Goal: Task Accomplishment & Management: Complete application form

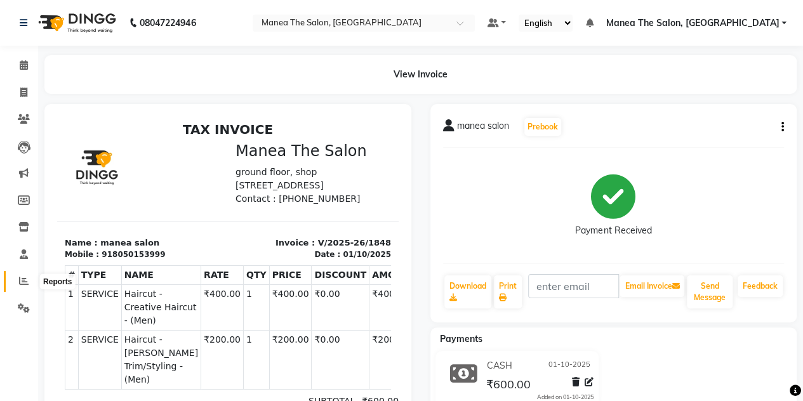
click at [28, 281] on span at bounding box center [24, 281] width 22 height 15
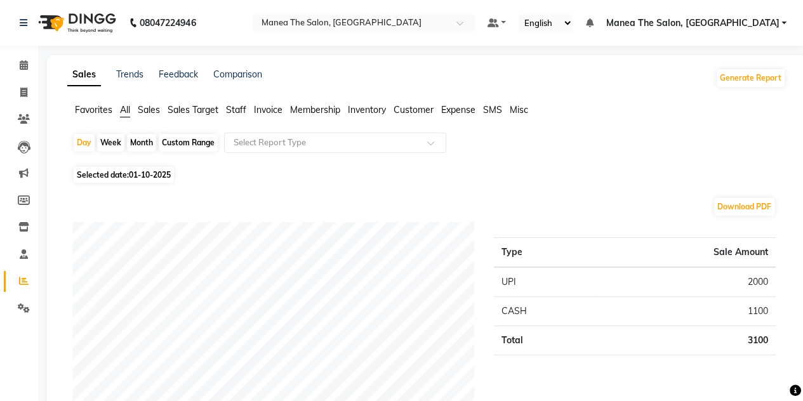
click at [147, 107] on span "Sales" at bounding box center [149, 109] width 22 height 11
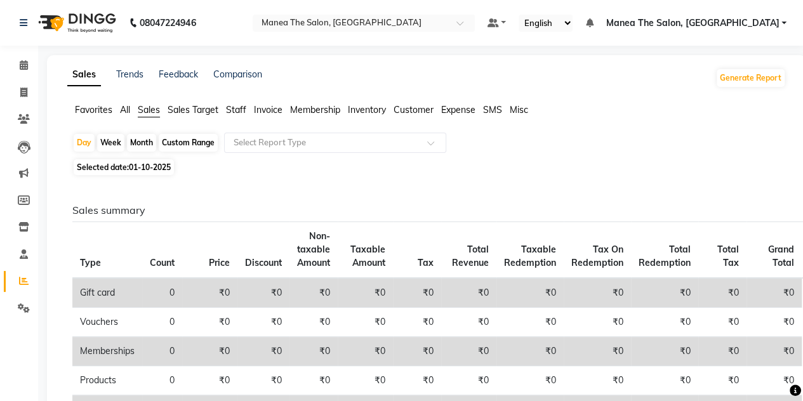
click at [127, 109] on span "All" at bounding box center [125, 109] width 10 height 11
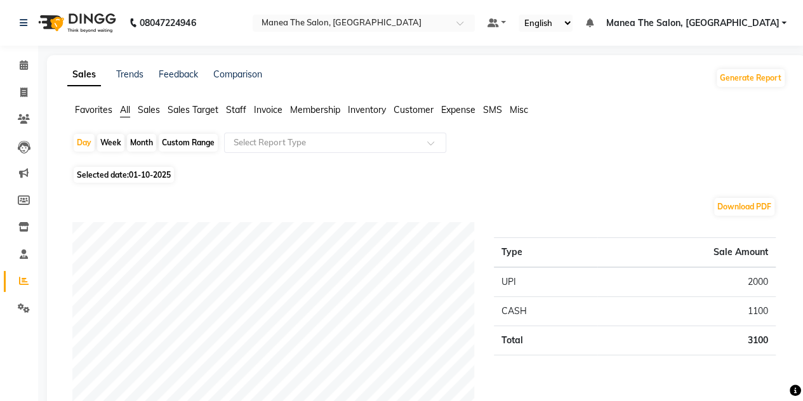
click at [139, 137] on div "Month" at bounding box center [141, 143] width 29 height 18
select select "10"
select select "2025"
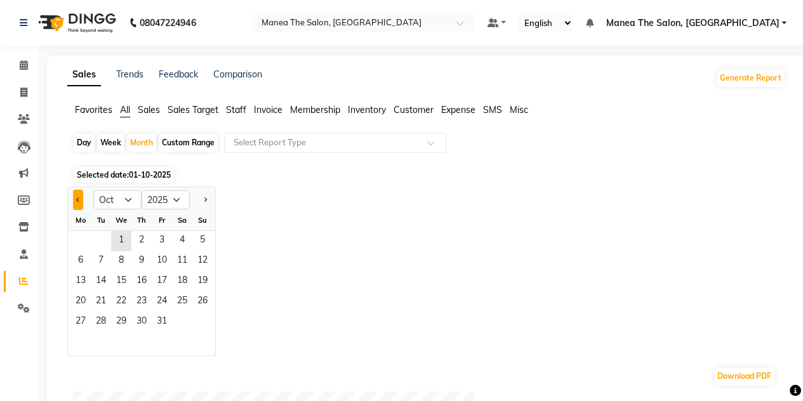
click at [76, 201] on button "Previous month" at bounding box center [78, 200] width 10 height 20
select select "9"
click at [84, 241] on span "1" at bounding box center [80, 241] width 20 height 20
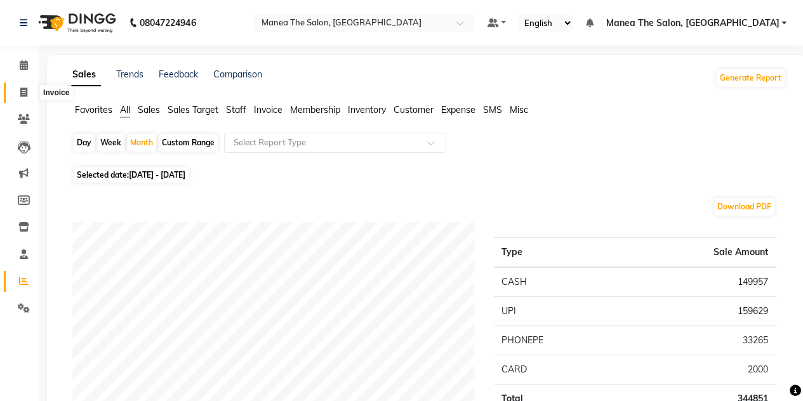
click at [23, 86] on span at bounding box center [24, 93] width 22 height 15
select select "7688"
select select "service"
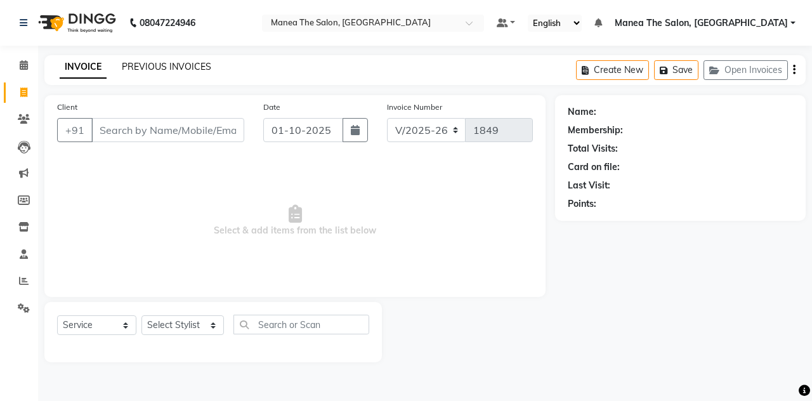
click at [150, 70] on link "PREVIOUS INVOICES" at bounding box center [166, 66] width 89 height 11
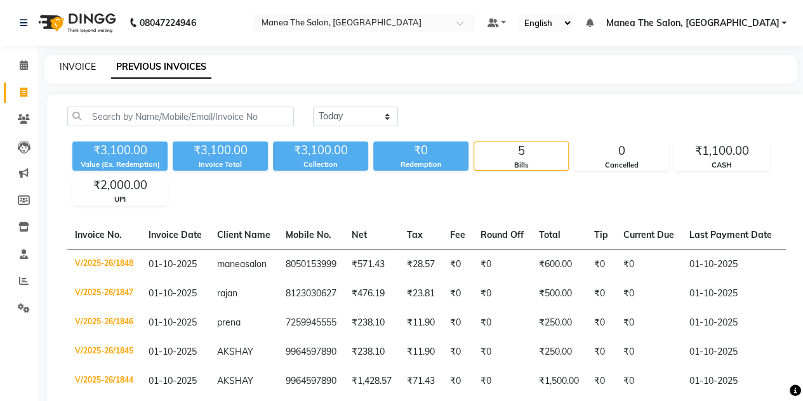
click at [69, 68] on link "INVOICE" at bounding box center [78, 66] width 36 height 11
select select "service"
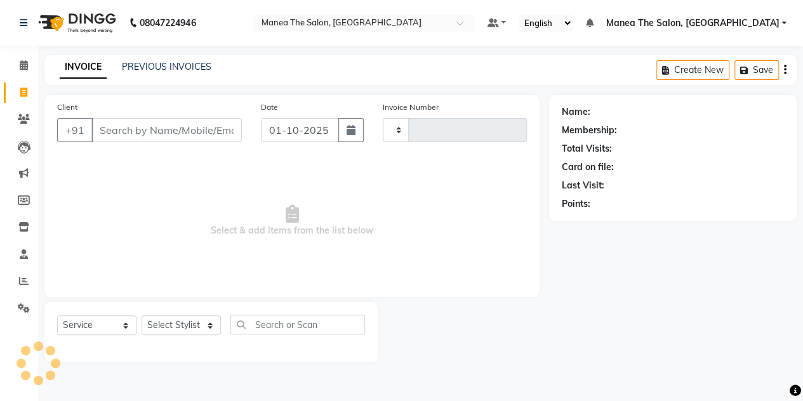
type input "1849"
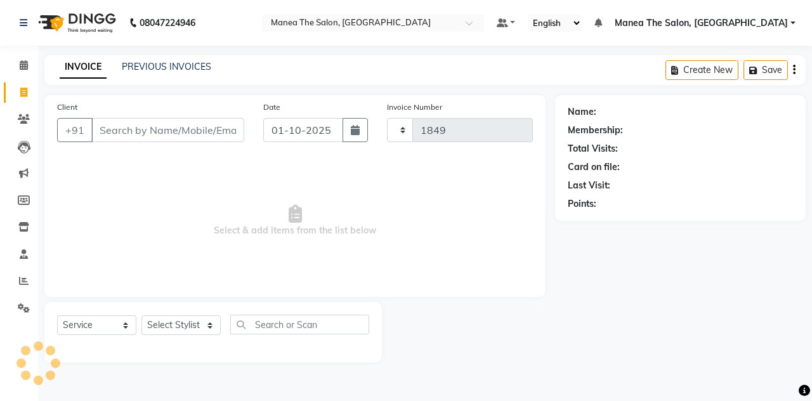
select select "7688"
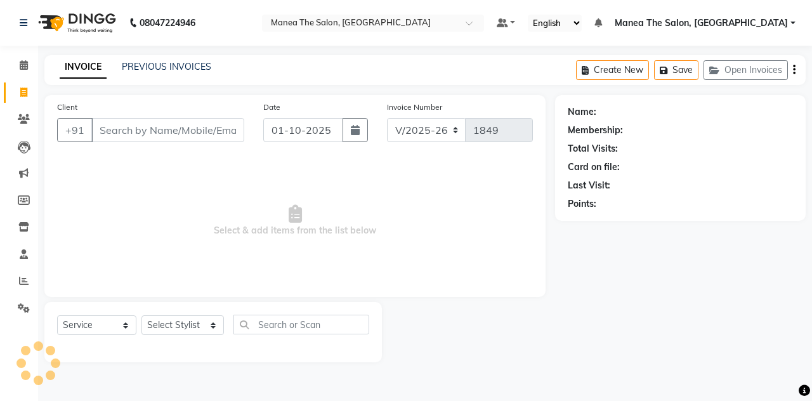
click at [157, 131] on input "Client" at bounding box center [167, 130] width 153 height 24
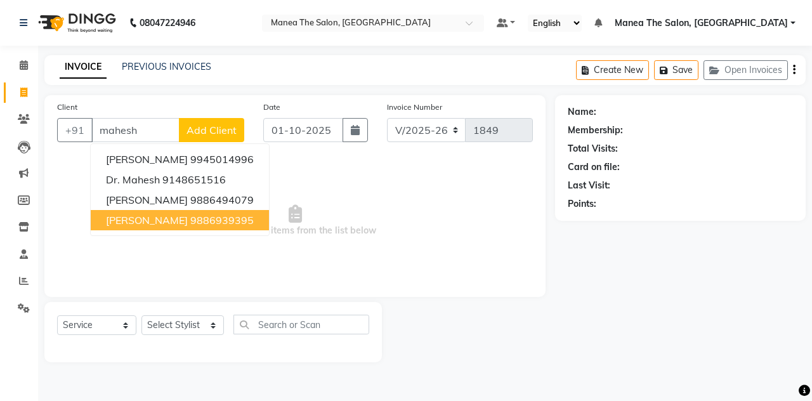
click at [197, 214] on ngb-highlight "9886939395" at bounding box center [221, 220] width 63 height 13
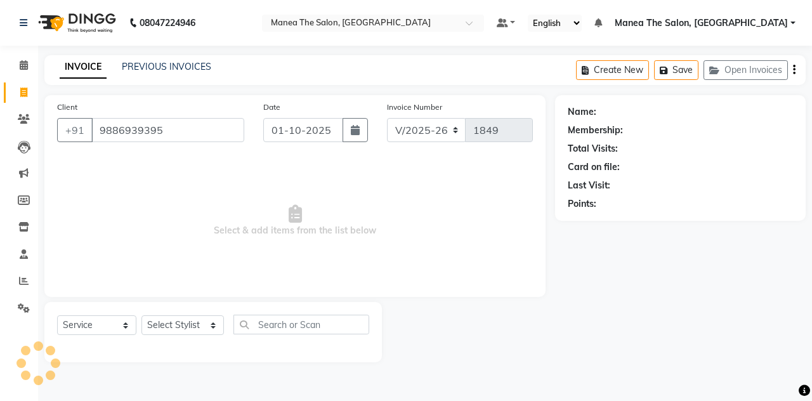
click at [197, 214] on span "Select & add items from the list below" at bounding box center [295, 220] width 476 height 127
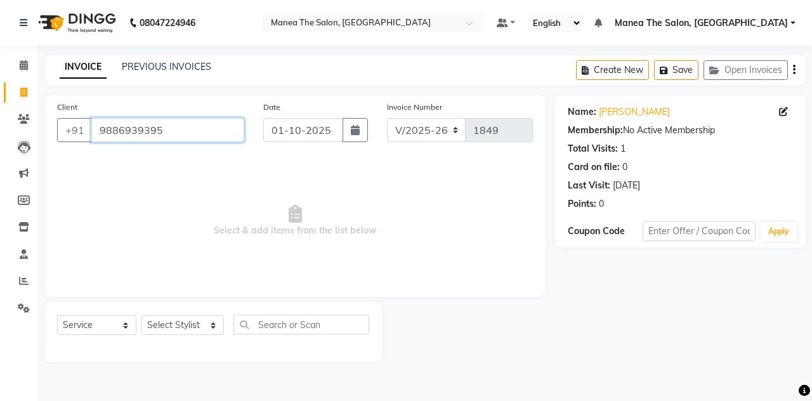
click at [190, 123] on input "9886939395" at bounding box center [167, 130] width 153 height 24
click at [183, 130] on input "9886939395" at bounding box center [167, 130] width 153 height 24
click at [175, 136] on input "9886939395" at bounding box center [167, 130] width 153 height 24
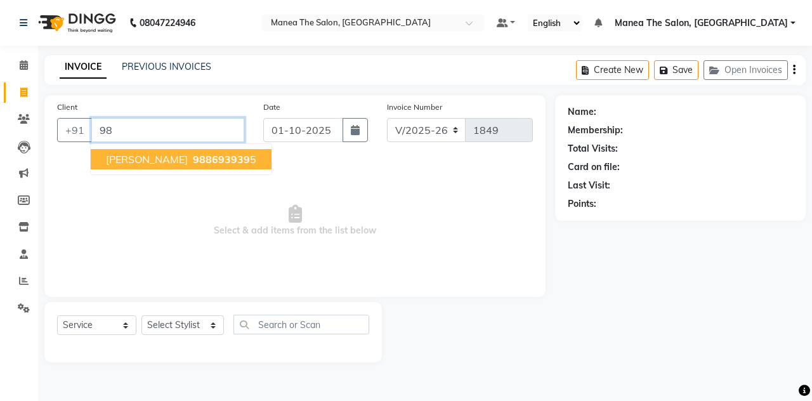
type input "9"
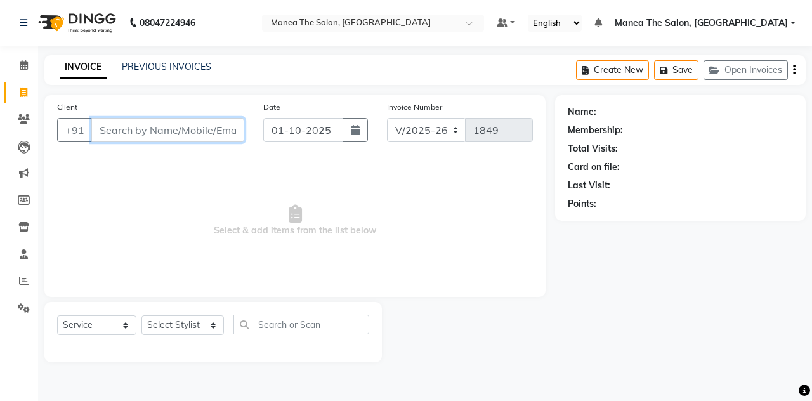
type input "m"
click at [140, 129] on input "Client" at bounding box center [167, 130] width 153 height 24
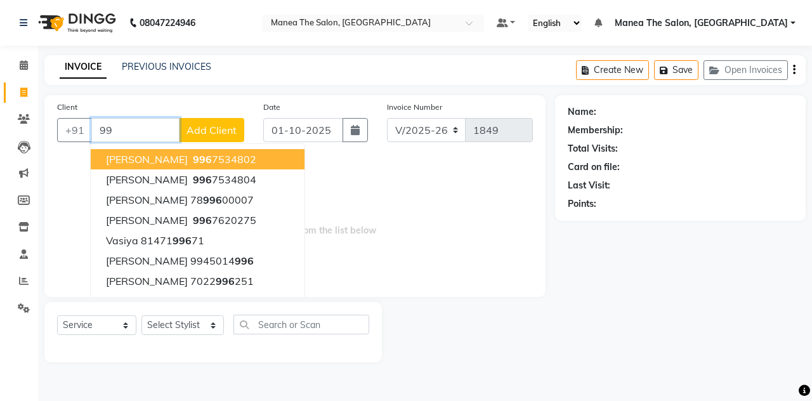
type input "9"
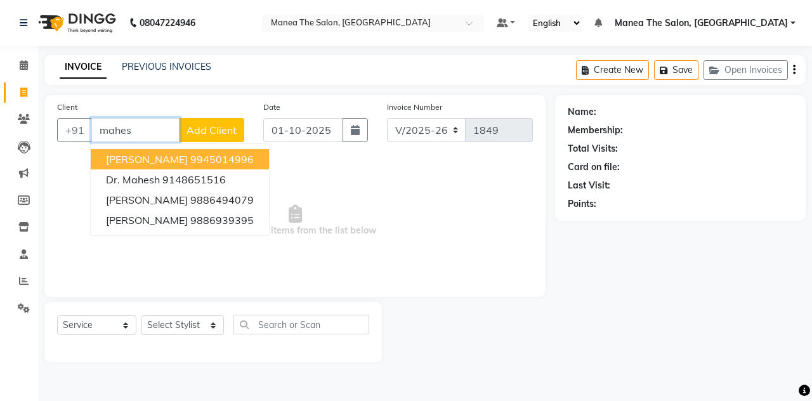
click at [146, 164] on span "[PERSON_NAME]" at bounding box center [147, 159] width 82 height 13
type input "9945014996"
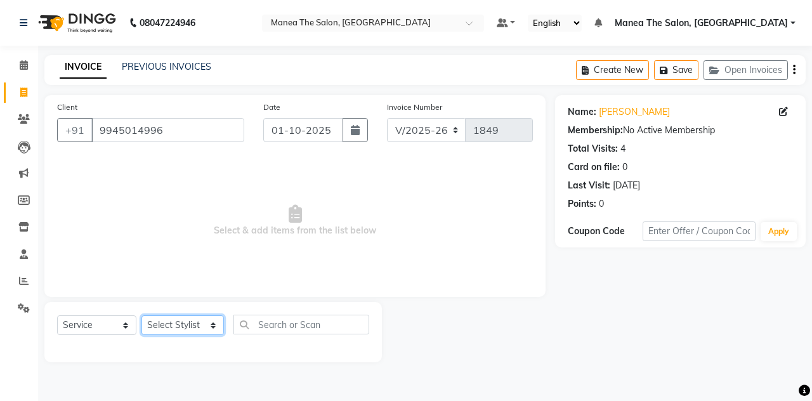
click at [170, 321] on select "Select Stylist aalam [PERSON_NAME] [PERSON_NAME] The Salon, [GEOGRAPHIC_DATA] […" at bounding box center [183, 325] width 83 height 20
select select "93394"
click at [142, 315] on select "Select Stylist aalam [PERSON_NAME] [PERSON_NAME] The Salon, [GEOGRAPHIC_DATA] […" at bounding box center [183, 325] width 83 height 20
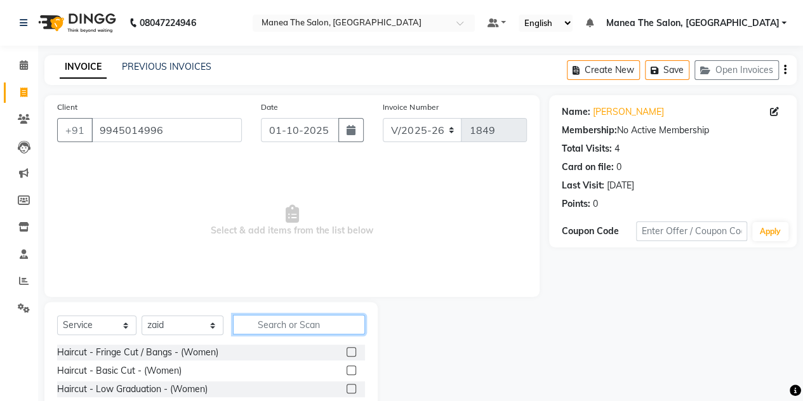
click at [253, 326] on input "text" at bounding box center [299, 325] width 132 height 20
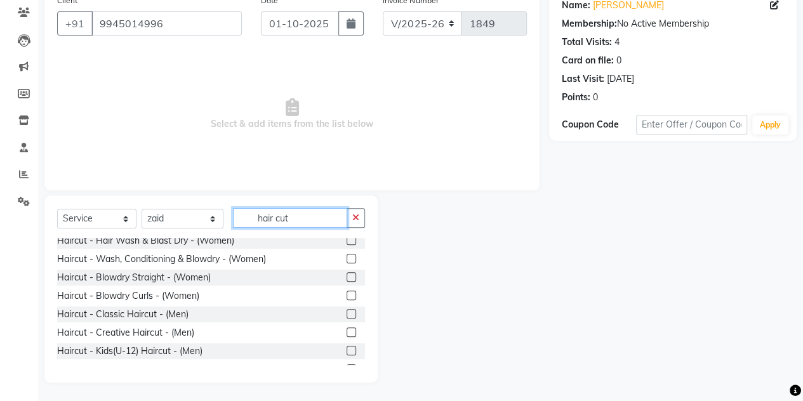
scroll to position [153, 0]
type input "hair cut"
click at [347, 312] on label at bounding box center [352, 313] width 10 height 10
click at [347, 312] on input "checkbox" at bounding box center [351, 314] width 8 height 8
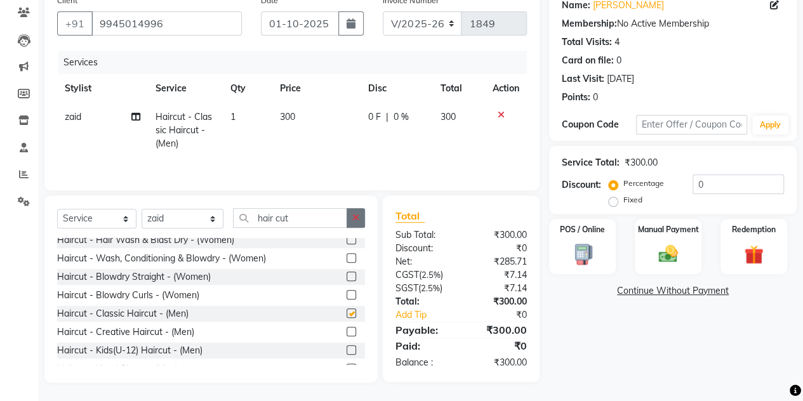
checkbox input "false"
click at [358, 211] on button "button" at bounding box center [356, 218] width 18 height 20
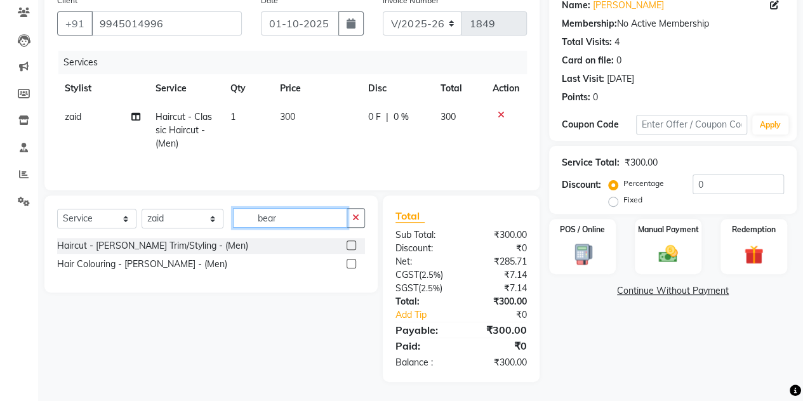
scroll to position [0, 0]
type input "beard"
click at [355, 245] on label at bounding box center [352, 246] width 10 height 10
click at [355, 245] on input "checkbox" at bounding box center [351, 246] width 8 height 8
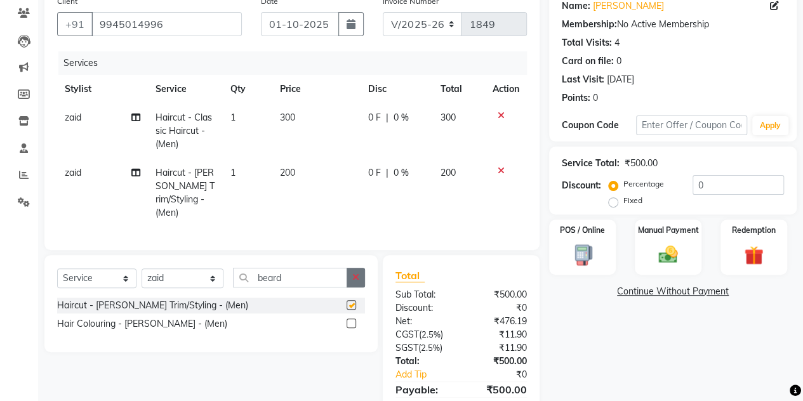
checkbox input "false"
click at [356, 268] on button "button" at bounding box center [356, 278] width 18 height 20
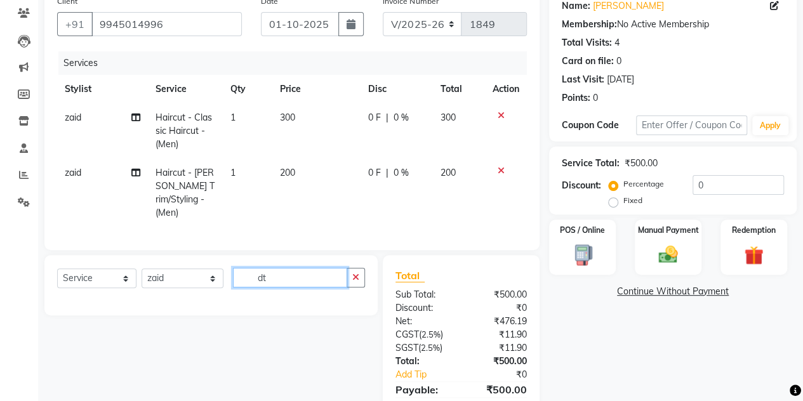
type input "d"
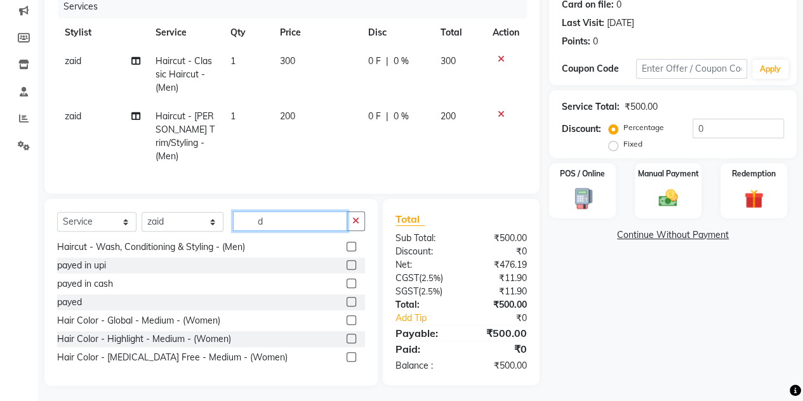
scroll to position [206, 0]
click at [287, 215] on input "d" at bounding box center [290, 221] width 114 height 20
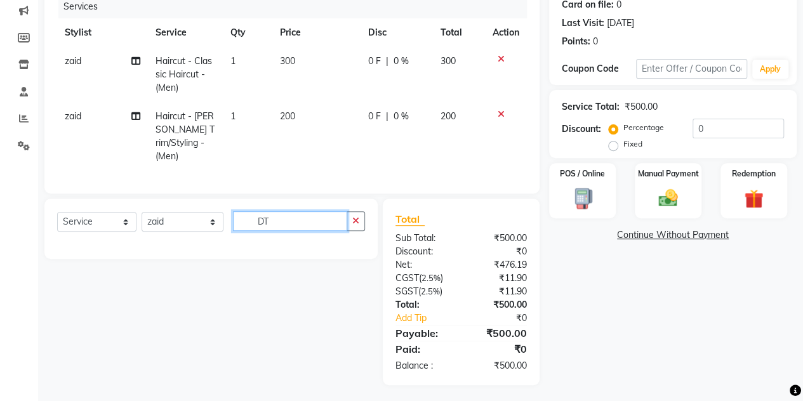
scroll to position [161, 0]
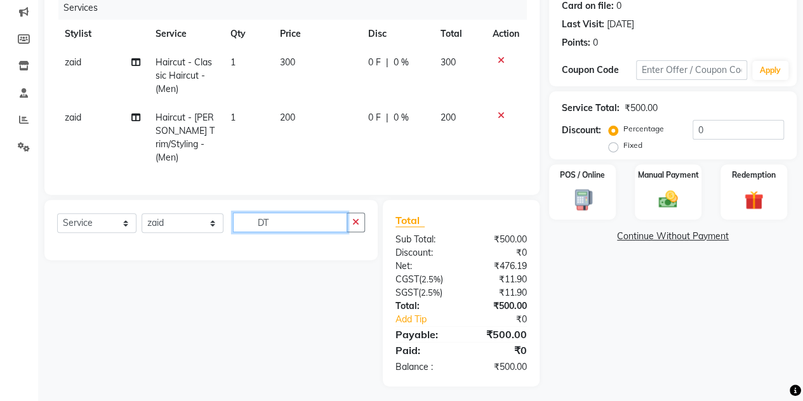
type input "D"
type input "0"
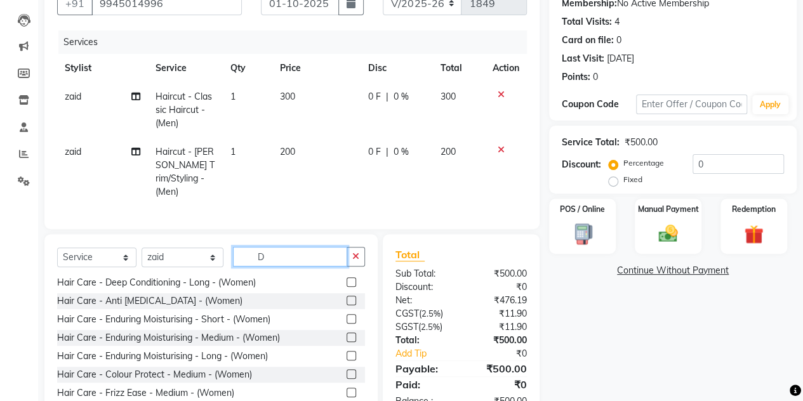
scroll to position [129, 0]
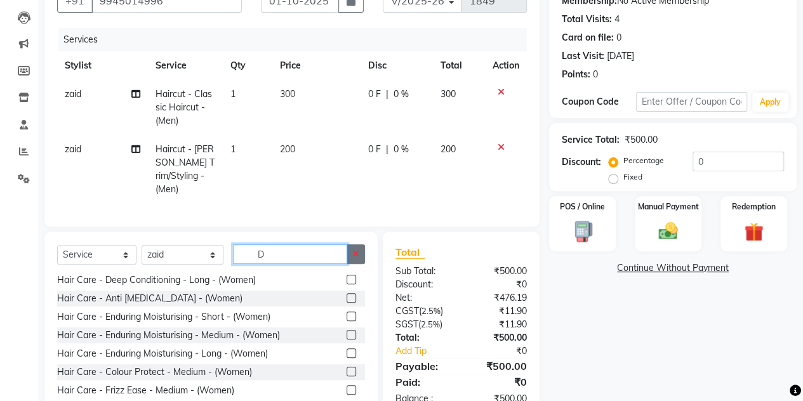
type input "D"
click at [354, 251] on icon "button" at bounding box center [355, 253] width 7 height 9
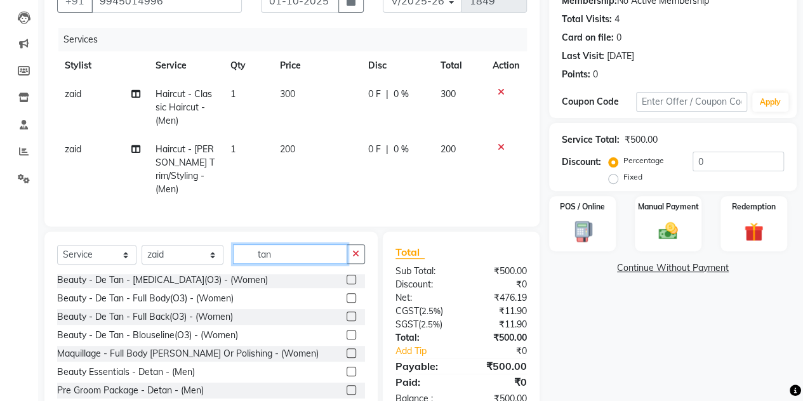
scroll to position [333, 0]
type input "tan"
click at [347, 368] on label at bounding box center [352, 373] width 10 height 10
click at [347, 369] on input "checkbox" at bounding box center [351, 373] width 8 height 8
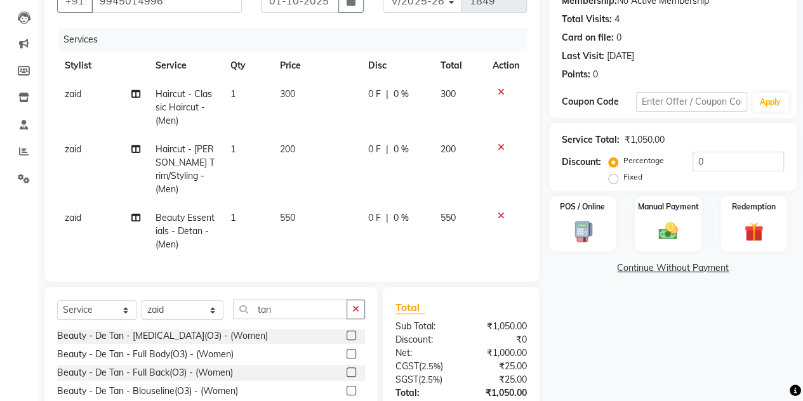
scroll to position [333, 0]
checkbox input "false"
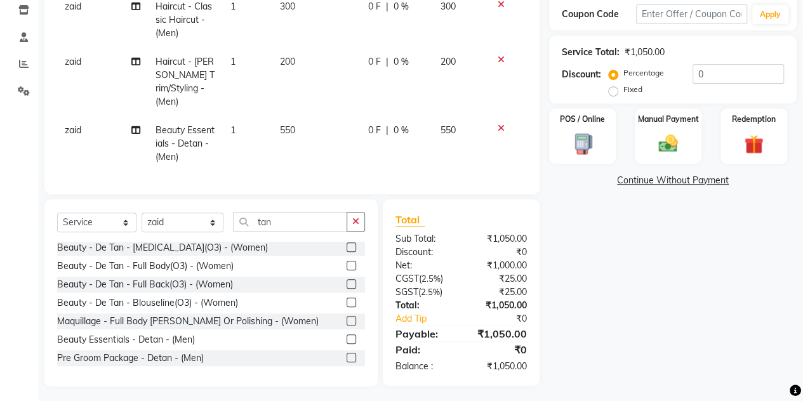
click at [347, 353] on label at bounding box center [352, 358] width 10 height 10
click at [347, 354] on input "checkbox" at bounding box center [351, 358] width 8 height 8
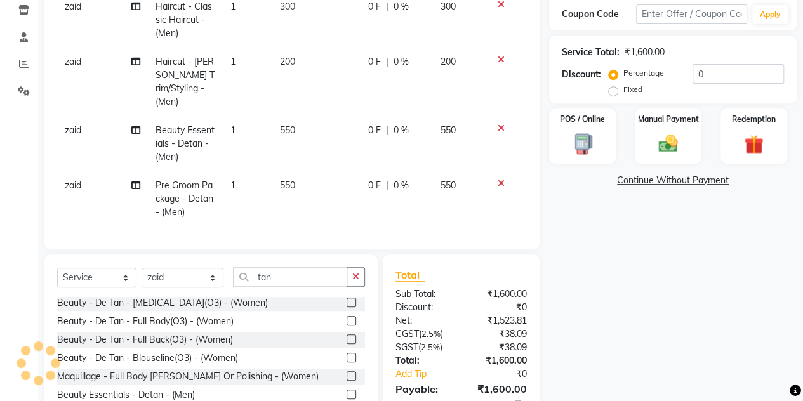
checkbox input "false"
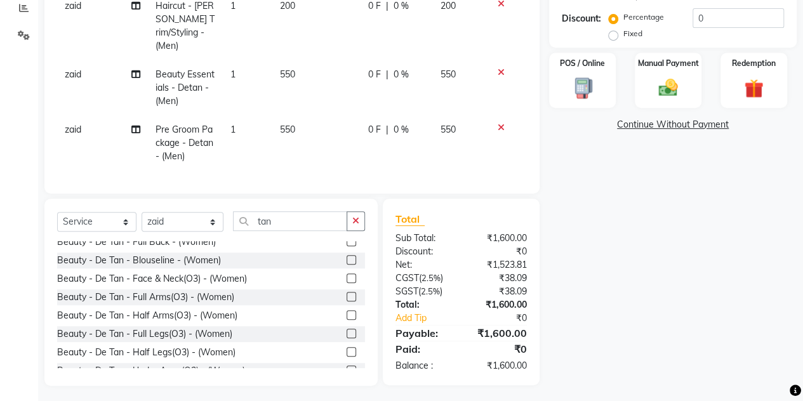
scroll to position [173, 0]
click at [347, 275] on label at bounding box center [352, 279] width 10 height 10
click at [347, 275] on input "checkbox" at bounding box center [351, 279] width 8 height 8
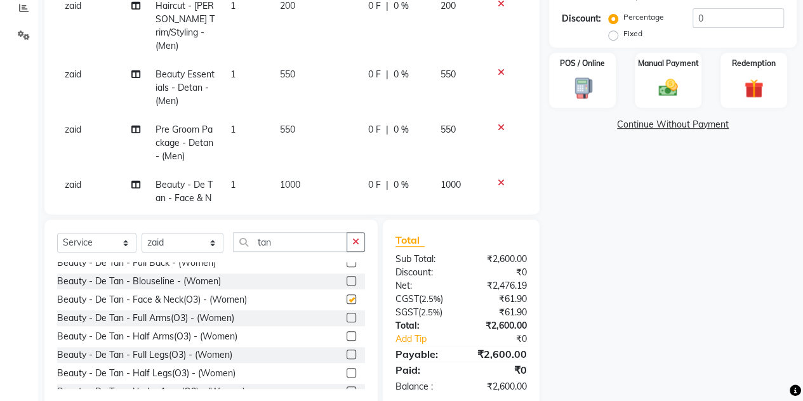
checkbox input "false"
click at [498, 123] on icon at bounding box center [501, 127] width 7 height 9
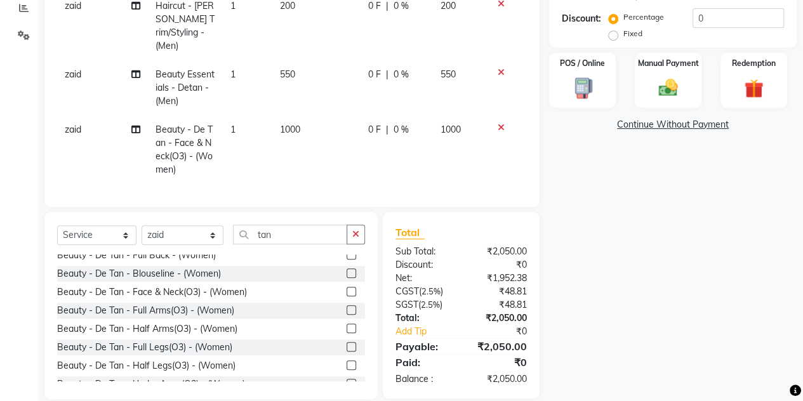
click at [501, 68] on icon at bounding box center [501, 72] width 7 height 9
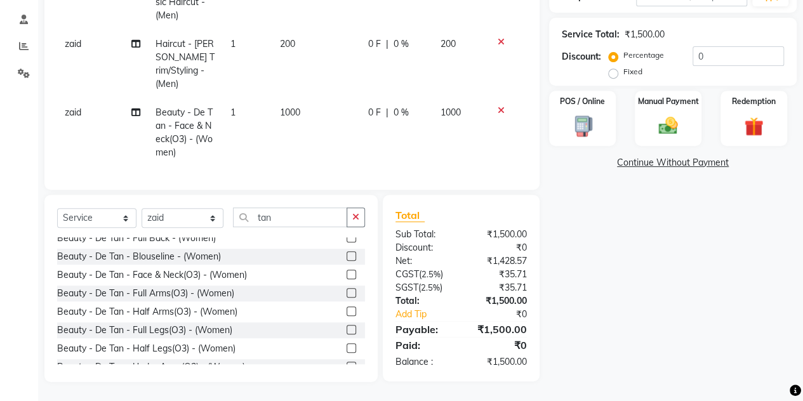
scroll to position [231, 0]
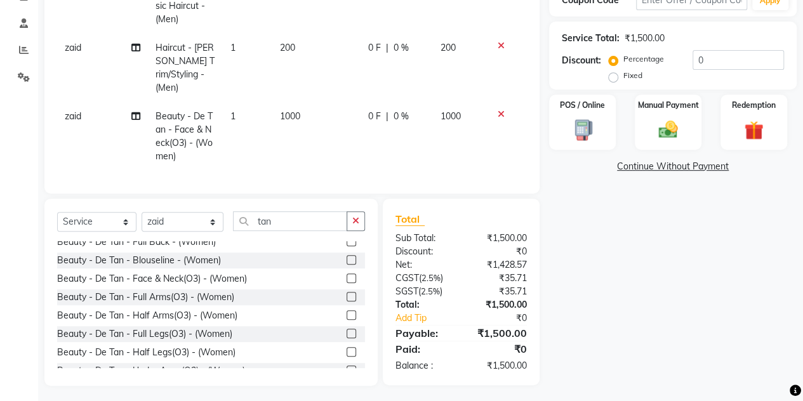
click at [623, 77] on label "Fixed" at bounding box center [632, 75] width 19 height 11
click at [611, 77] on input "Fixed" at bounding box center [615, 75] width 9 height 9
radio input "true"
click at [713, 60] on input "0" at bounding box center [738, 60] width 91 height 20
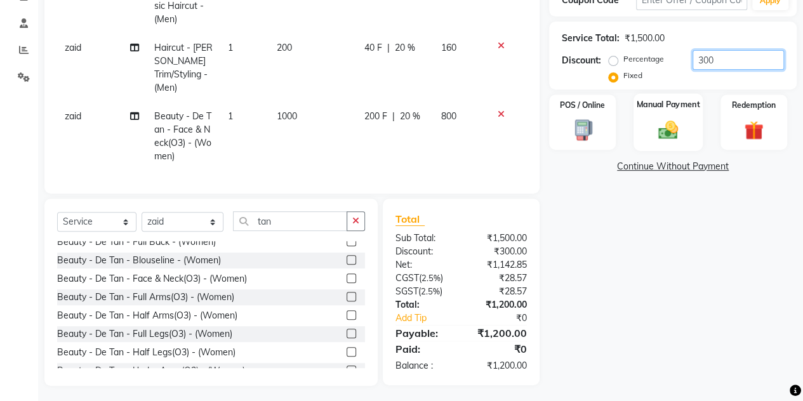
type input "300"
click at [669, 111] on div "Manual Payment" at bounding box center [667, 122] width 69 height 58
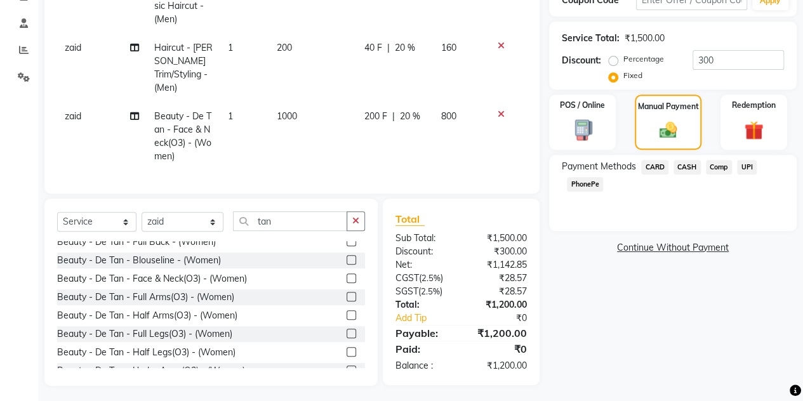
click at [744, 168] on span "UPI" at bounding box center [747, 167] width 20 height 15
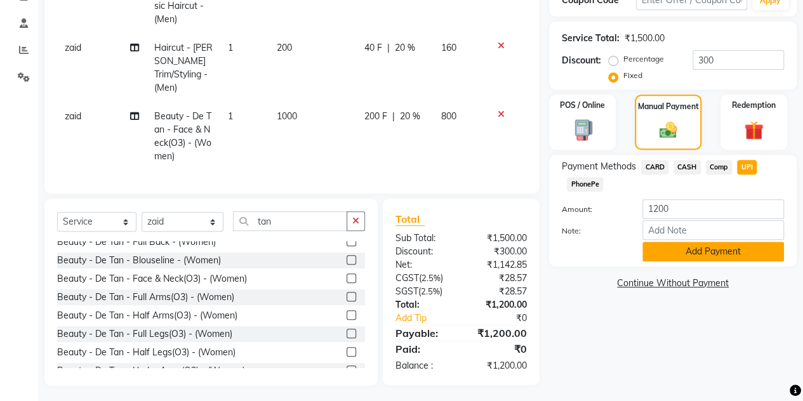
click at [661, 252] on button "Add Payment" at bounding box center [713, 252] width 142 height 20
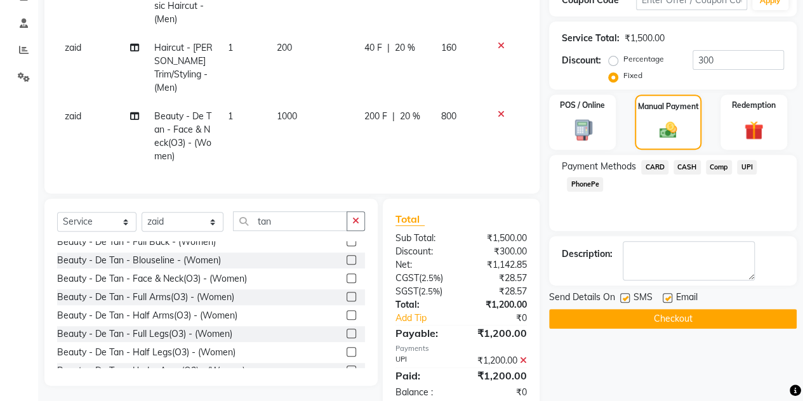
scroll to position [256, 0]
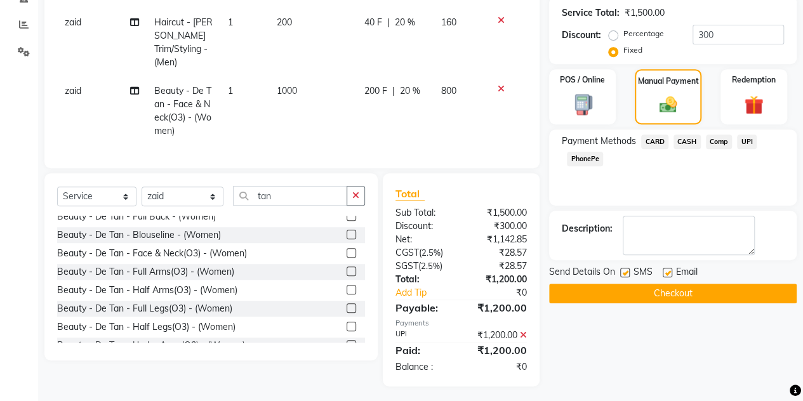
click at [639, 293] on button "Checkout" at bounding box center [673, 294] width 248 height 20
